Goal: Transaction & Acquisition: Subscribe to service/newsletter

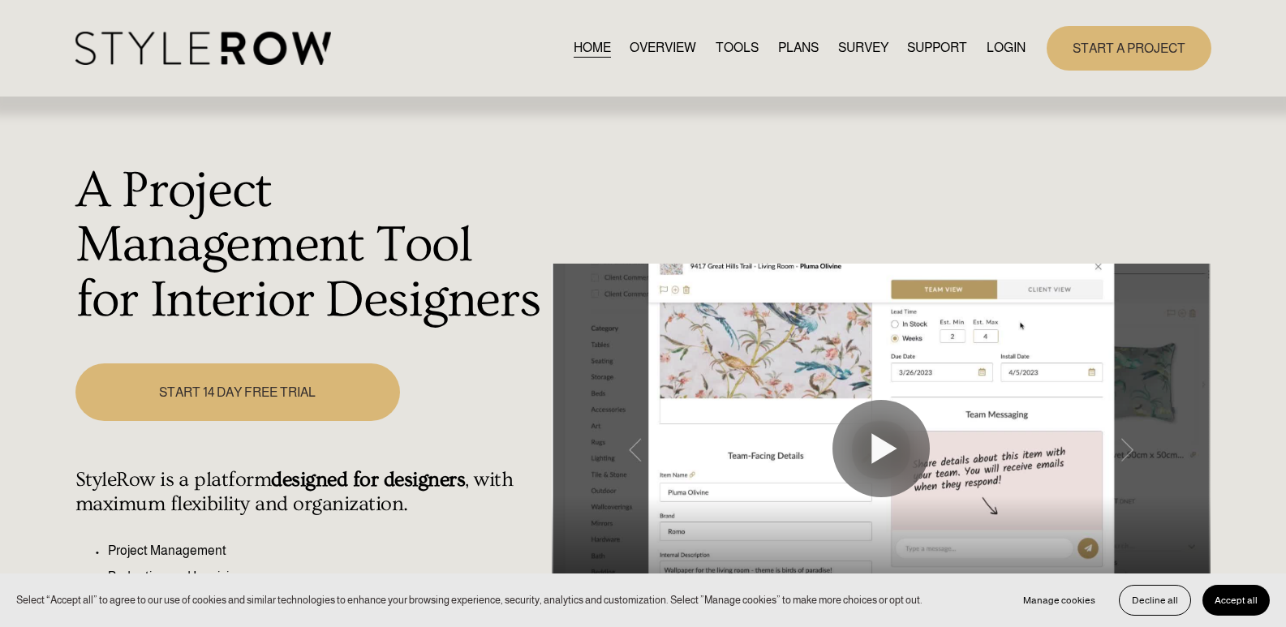
click at [447, 161] on div "A Project Management Tool for Interior Designers Play 00:00 00:43 Unmute Mute S…" at bounding box center [643, 459] width 1286 height 725
click at [657, 141] on div "A Project Management Tool for Interior Designers Play 00:00 00:43 Unmute Mute S…" at bounding box center [643, 459] width 1286 height 725
drag, startPoint x: 535, startPoint y: 117, endPoint x: 517, endPoint y: 110, distance: 19.3
click at [519, 111] on div "A Project Management Tool for Interior Designers Play 00:00 00:43 Unmute Mute S…" at bounding box center [643, 459] width 1286 height 725
click at [443, 384] on div "A Project Management Tool for Interior Designers Play 00:00 00:43 Unmute Mute S…" at bounding box center [643, 459] width 1286 height 725
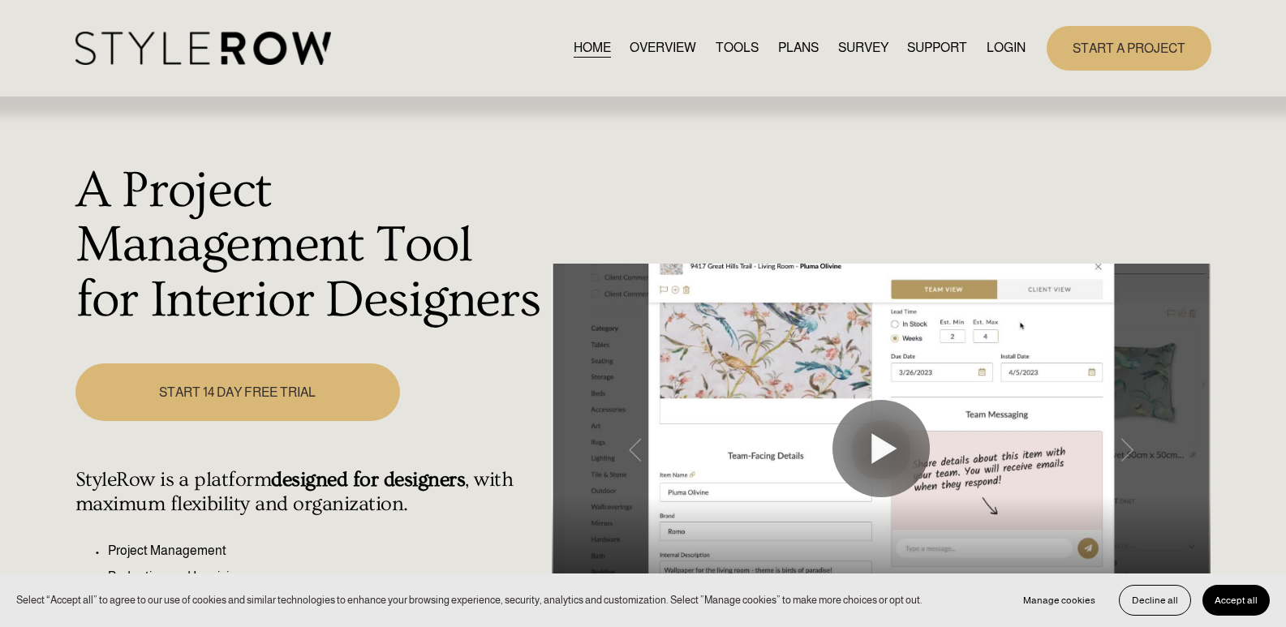
click at [618, 177] on div "A Project Management Tool for Interior Designers Play 00:00 00:43 Unmute Mute S…" at bounding box center [643, 459] width 1286 height 725
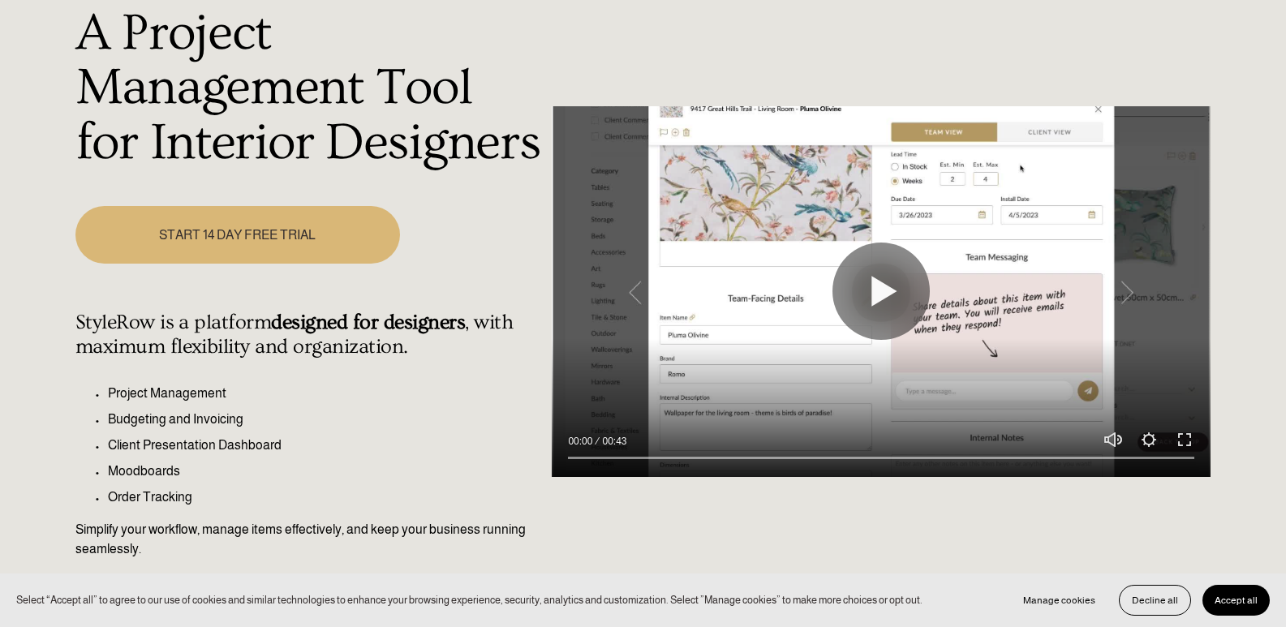
scroll to position [162, 0]
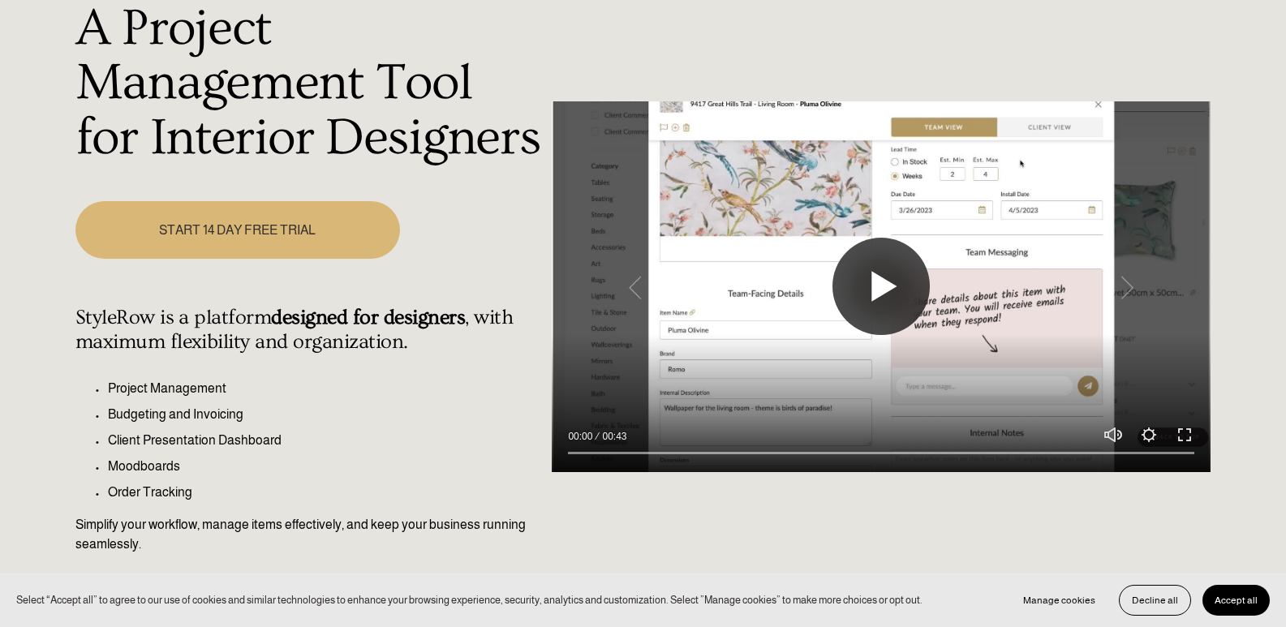
click at [873, 281] on button "Play" at bounding box center [881, 286] width 97 height 97
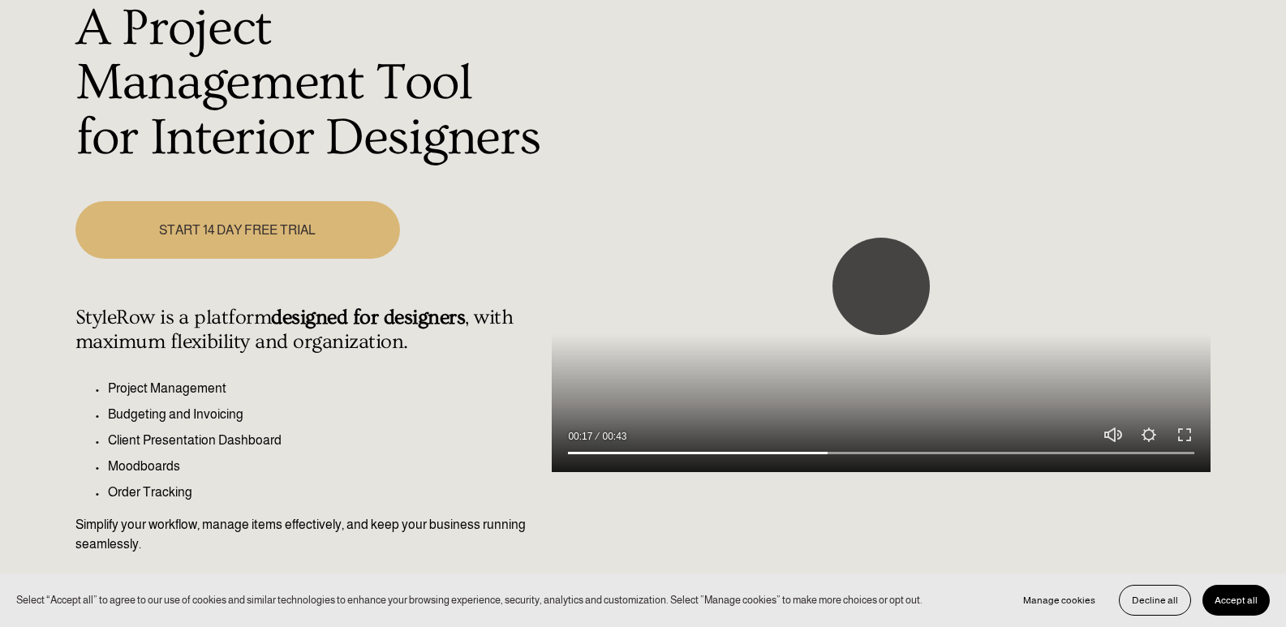
click at [890, 285] on button "Play" at bounding box center [881, 286] width 97 height 97
type input "42.15"
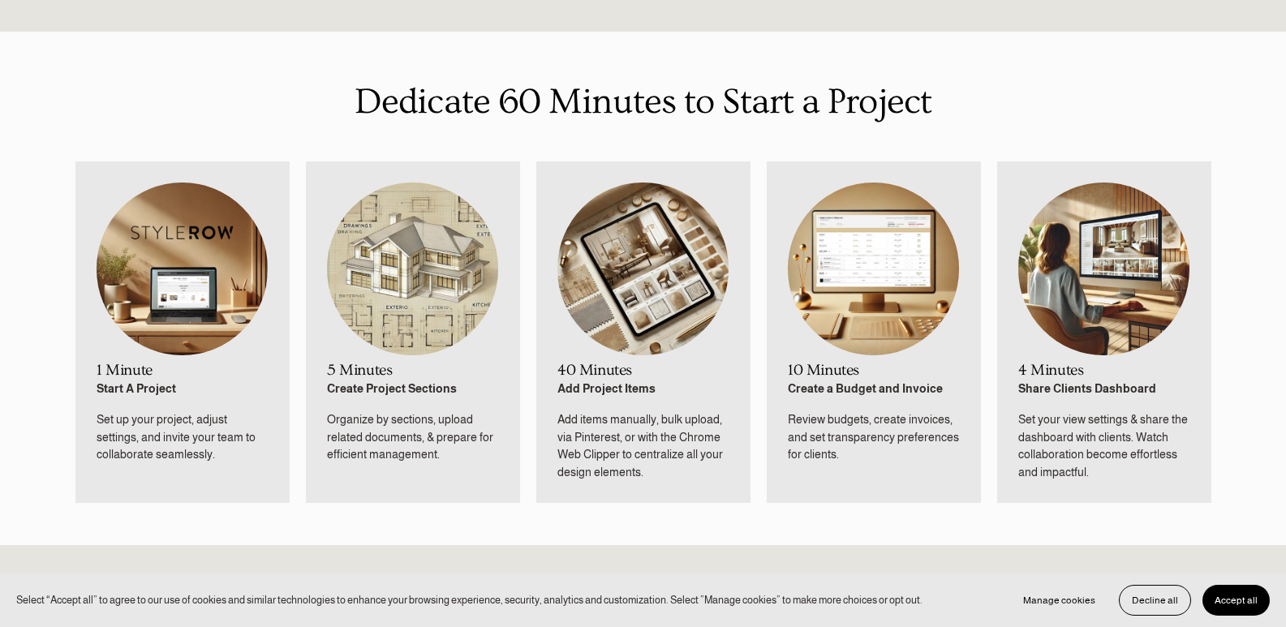
scroll to position [812, 0]
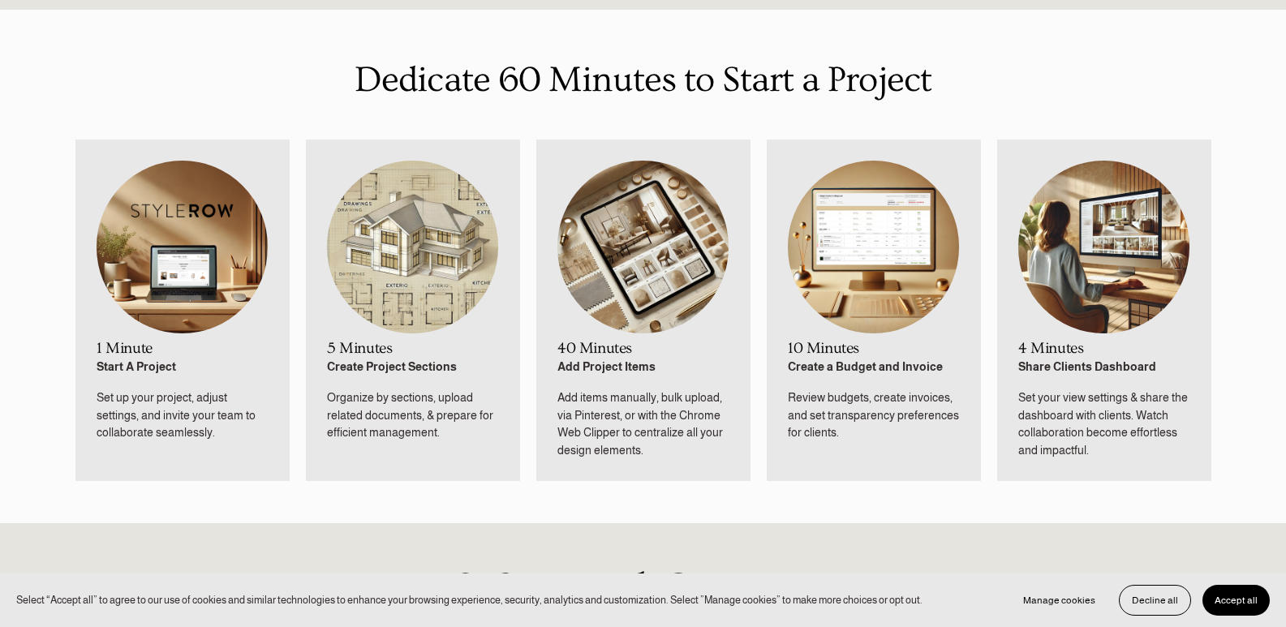
click at [374, 364] on strong "Create Project Sections" at bounding box center [392, 366] width 130 height 13
click at [402, 312] on img at bounding box center [412, 247] width 171 height 172
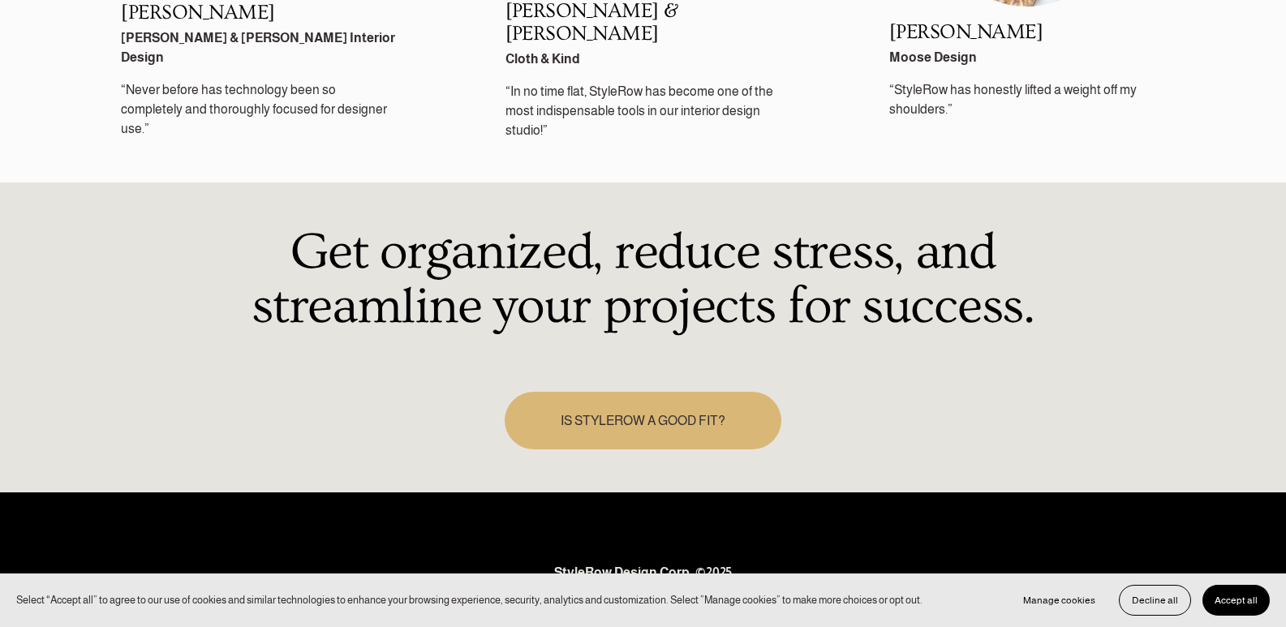
scroll to position [2448, 0]
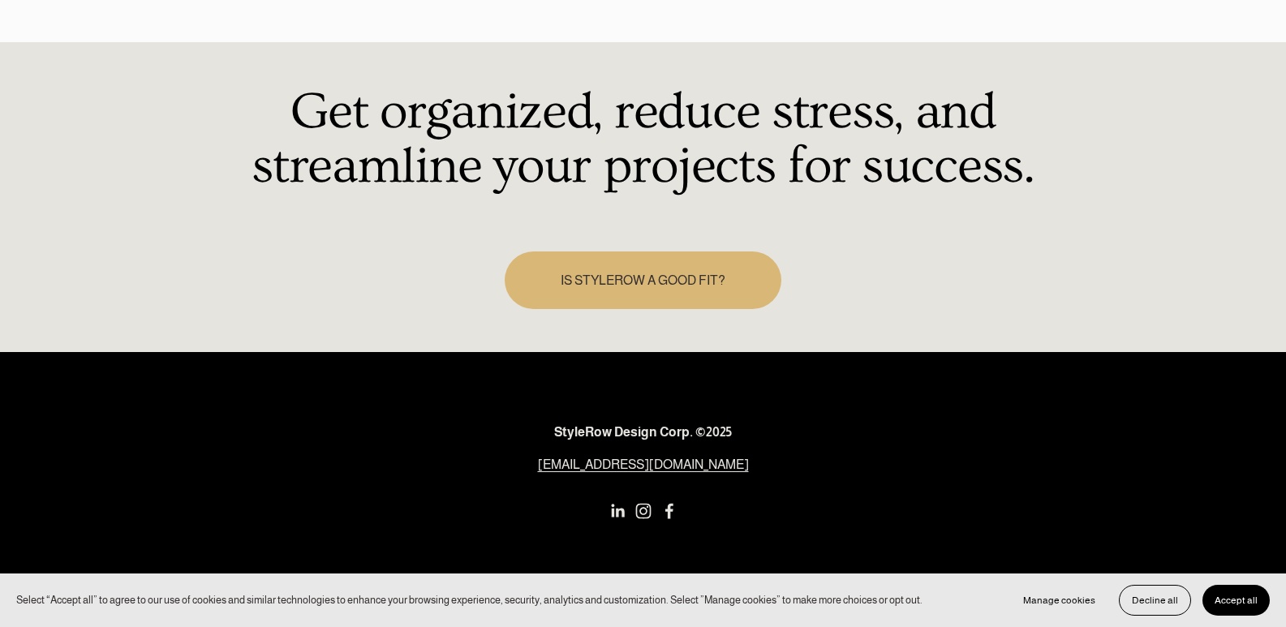
click at [651, 455] on link "[EMAIL_ADDRESS][DOMAIN_NAME]" at bounding box center [643, 464] width 211 height 19
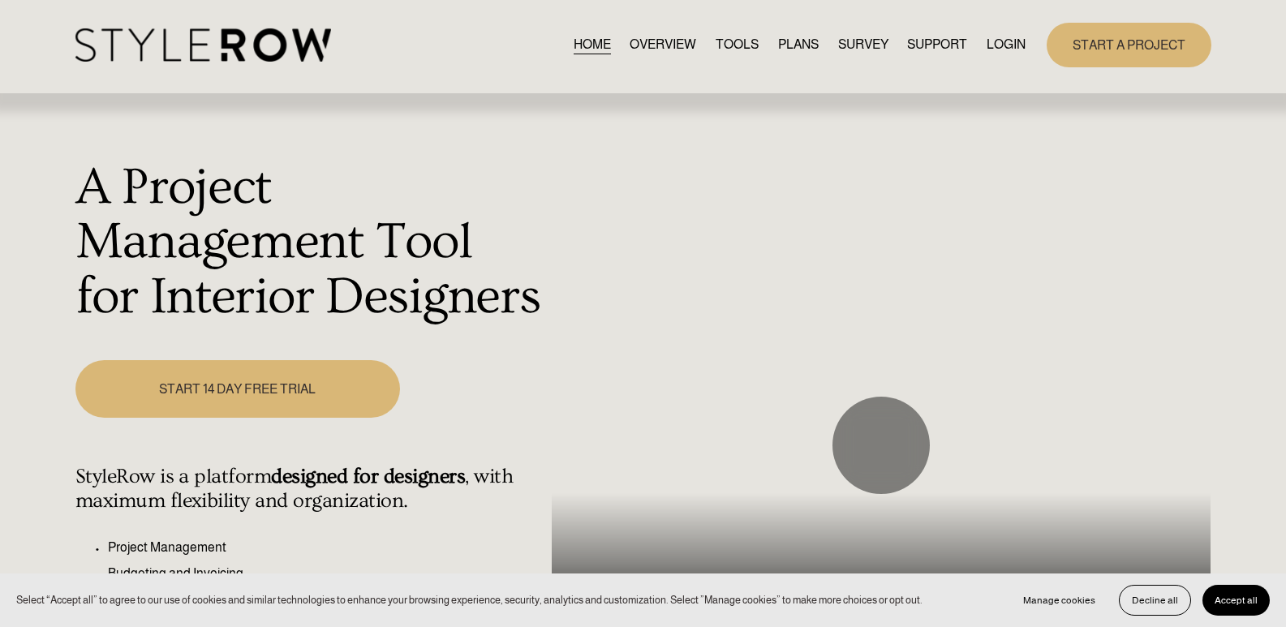
scroll to position [0, 0]
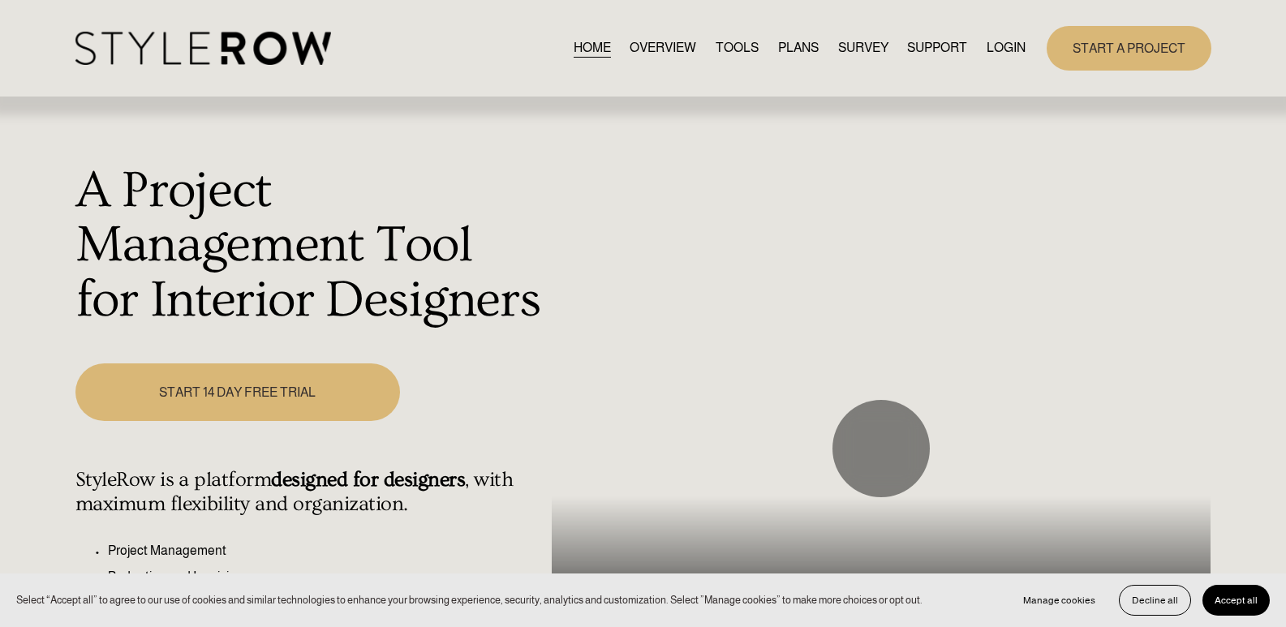
click at [637, 41] on link "OVERVIEW" at bounding box center [663, 48] width 67 height 22
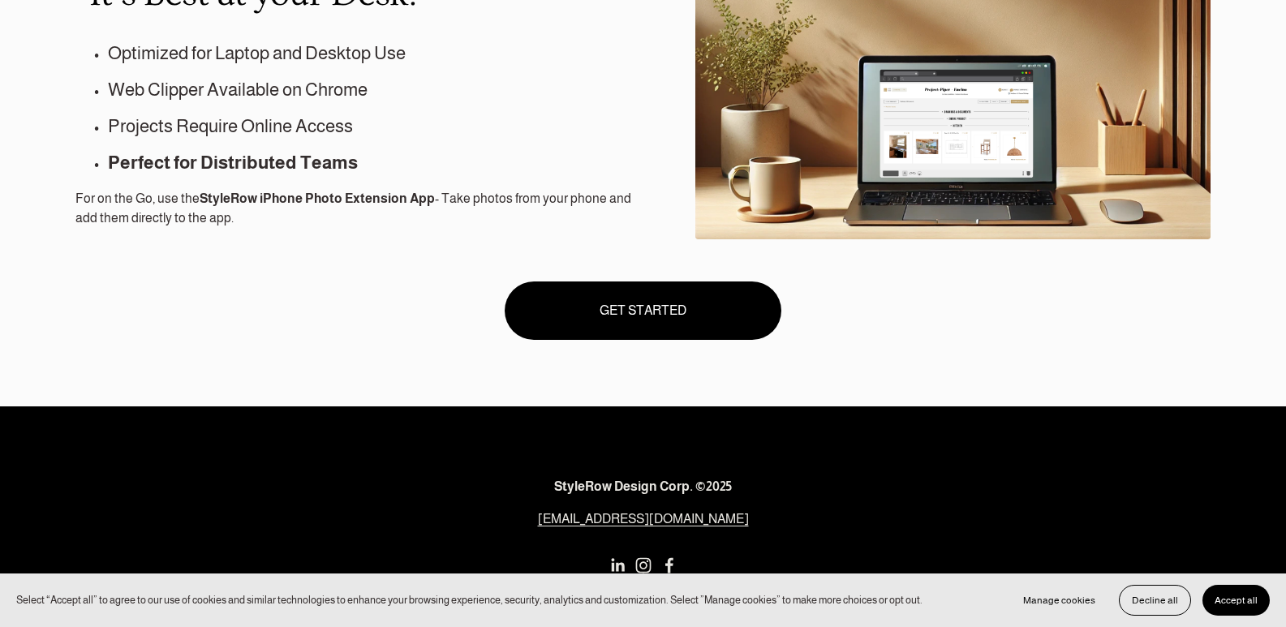
scroll to position [1534, 0]
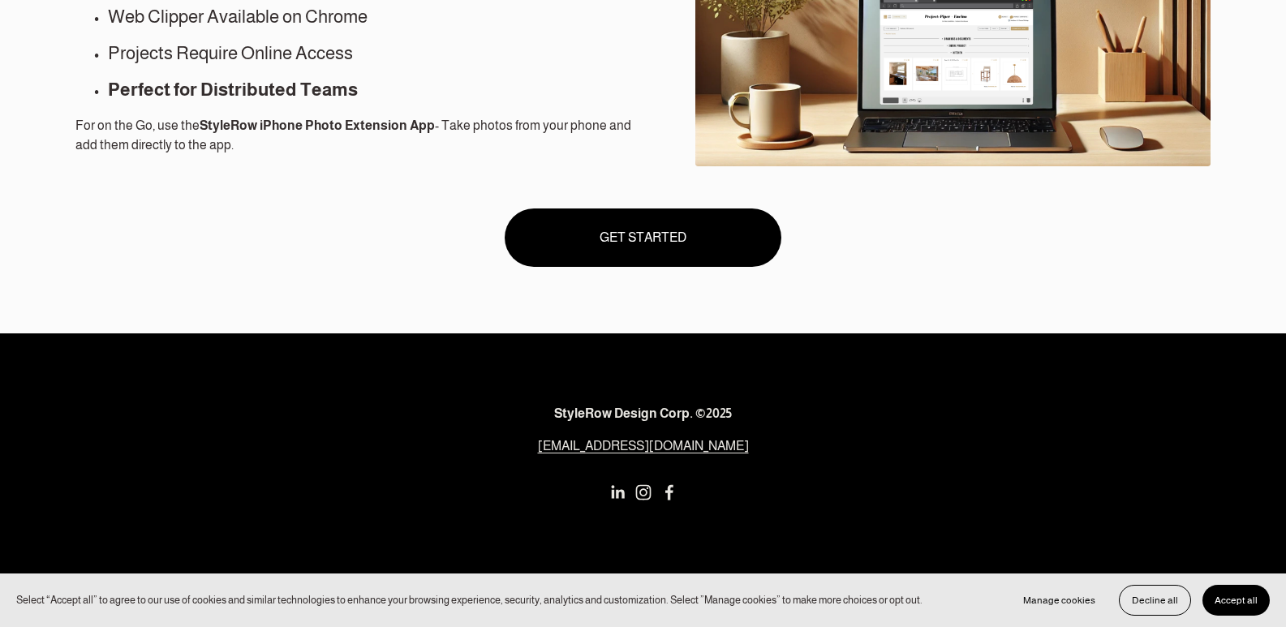
click at [597, 242] on link "GET STARTED" at bounding box center [644, 238] width 278 height 58
